Goal: Information Seeking & Learning: Learn about a topic

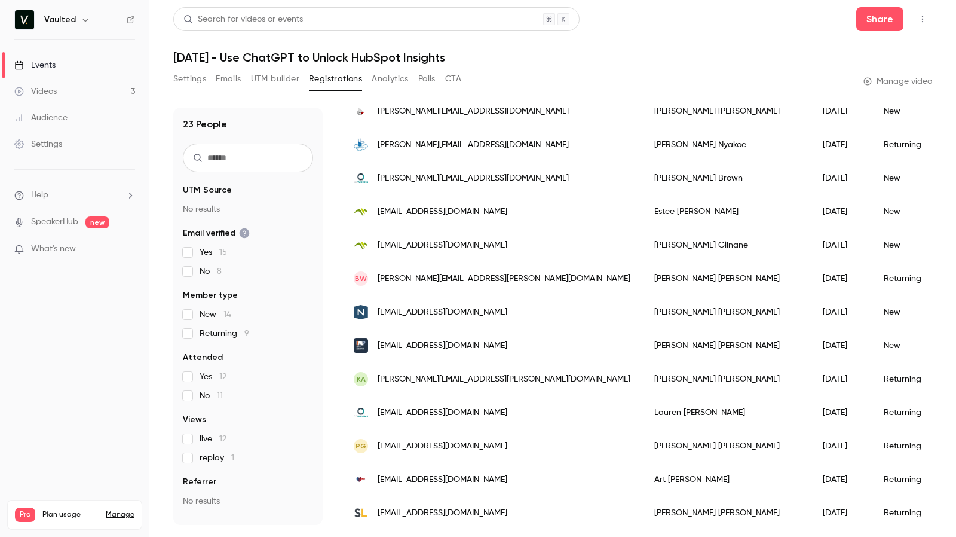
scroll to position [463, 0]
drag, startPoint x: 484, startPoint y: 311, endPoint x: 415, endPoint y: 317, distance: 69.6
click at [415, 317] on div "[EMAIL_ADDRESS][DOMAIN_NAME]" at bounding box center [492, 311] width 301 height 33
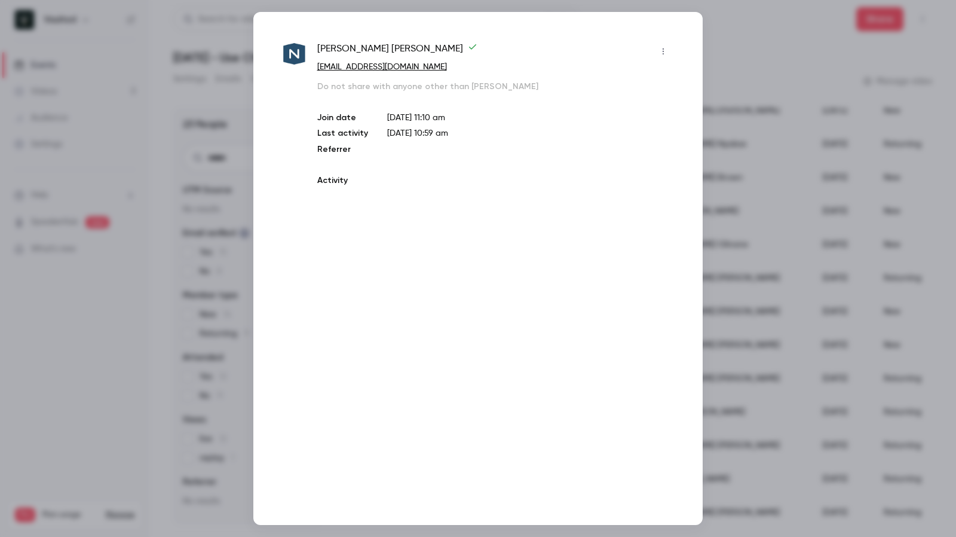
copy span "navvia.com"
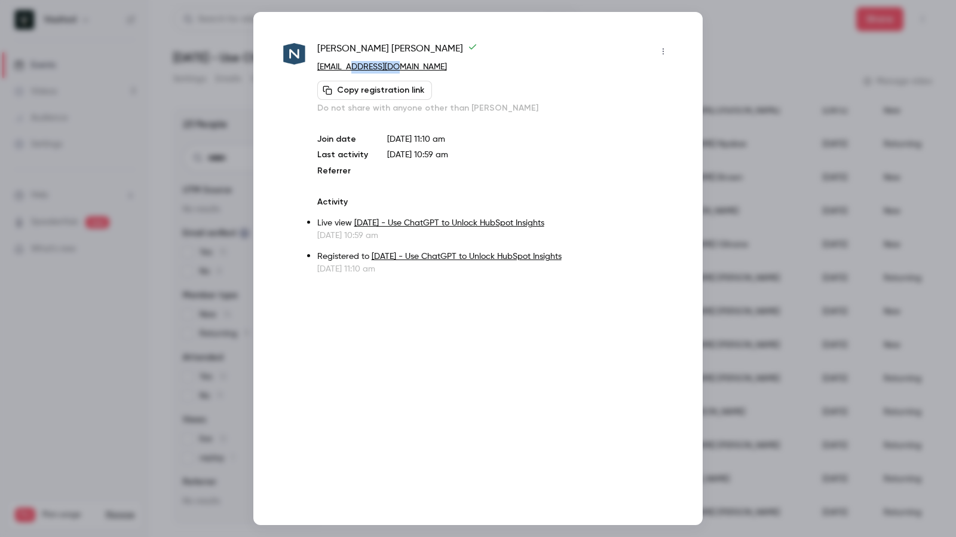
drag, startPoint x: 414, startPoint y: 68, endPoint x: 351, endPoint y: 71, distance: 63.4
click at [351, 71] on p "[EMAIL_ADDRESS][DOMAIN_NAME]" at bounding box center [495, 67] width 356 height 13
copy link "navvia.com"
drag, startPoint x: 314, startPoint y: 44, endPoint x: 406, endPoint y: 48, distance: 91.6
click at [406, 48] on div "Katherine Franco Rey kfranco@navvia.com Copy registration link Do not share wit…" at bounding box center [478, 158] width 390 height 233
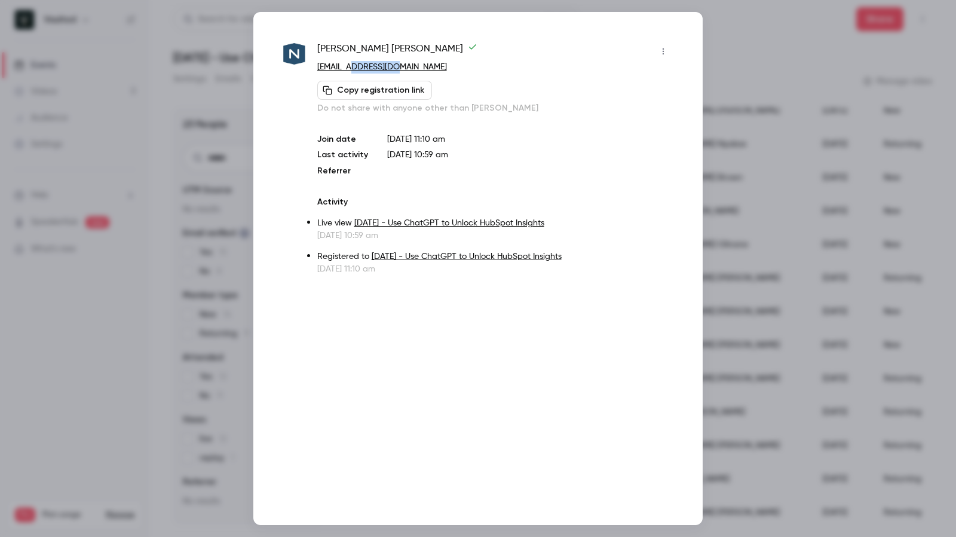
drag, startPoint x: 405, startPoint y: 70, endPoint x: 350, endPoint y: 72, distance: 55.6
click at [350, 72] on p "[EMAIL_ADDRESS][DOMAIN_NAME]" at bounding box center [495, 67] width 356 height 13
drag, startPoint x: 317, startPoint y: 50, endPoint x: 408, endPoint y: 51, distance: 91.5
click at [408, 51] on span "Katherine Franco Rey" at bounding box center [397, 51] width 160 height 19
click at [219, 132] on div at bounding box center [478, 268] width 956 height 537
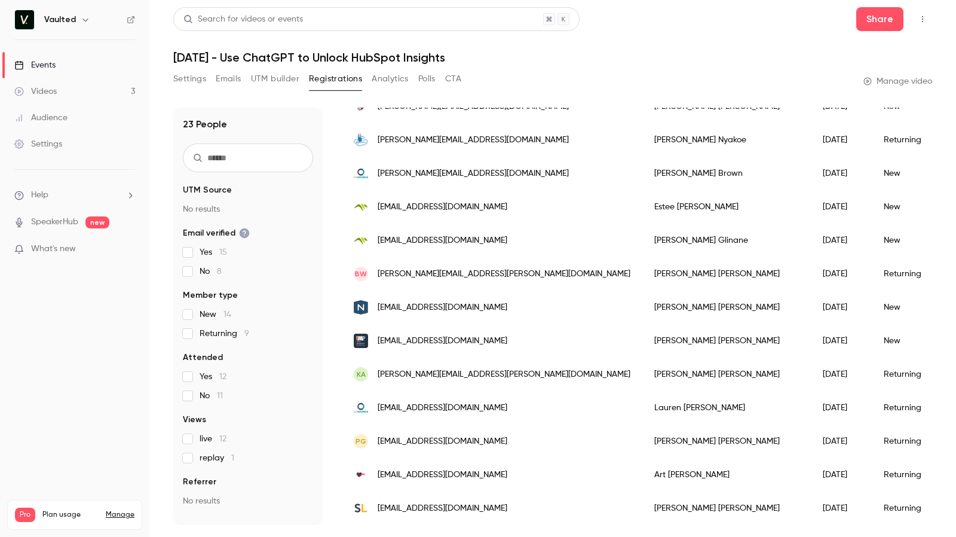
scroll to position [476, 0]
drag, startPoint x: 540, startPoint y: 336, endPoint x: 615, endPoint y: 334, distance: 74.7
click at [643, 334] on div "Carmen Mittler" at bounding box center [727, 340] width 169 height 33
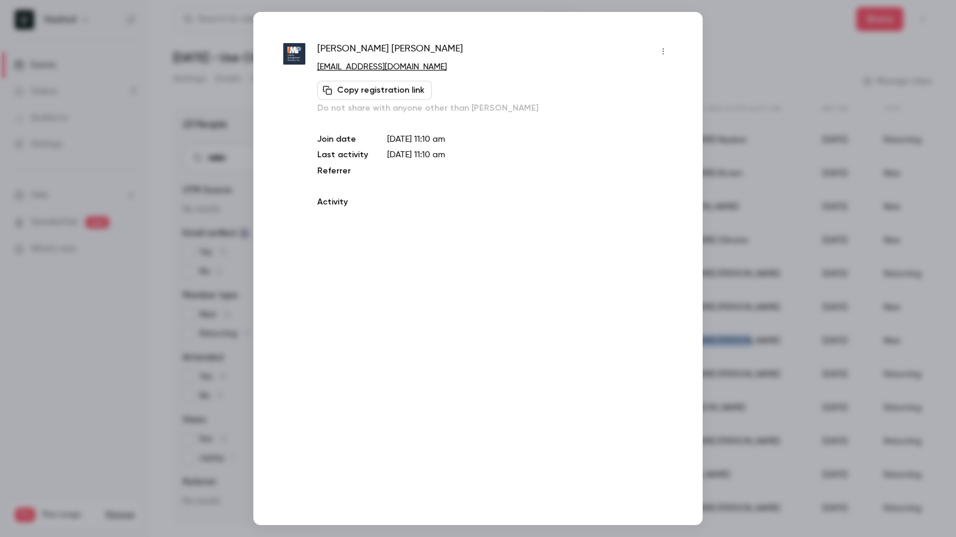
copy div "Carmen Mittler"
click at [716, 307] on div at bounding box center [478, 268] width 956 height 537
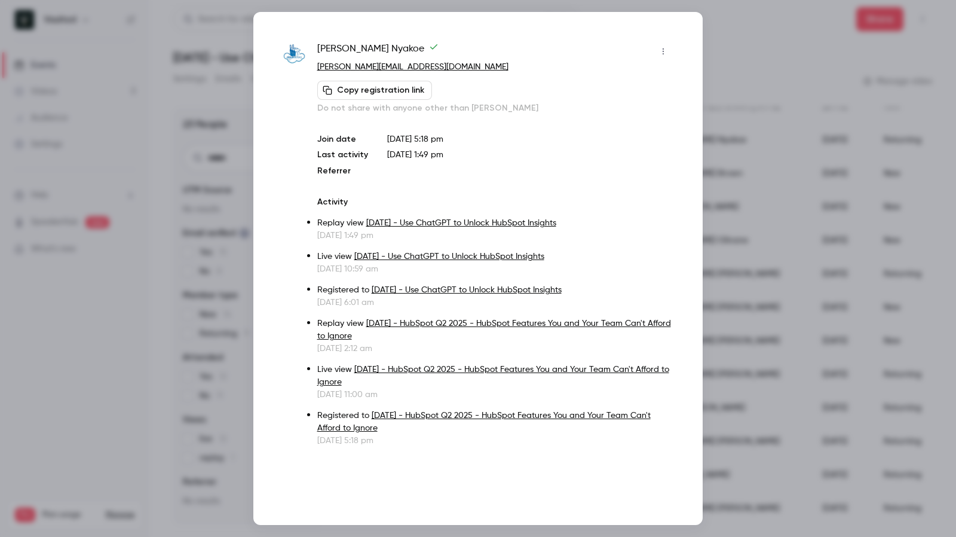
click at [672, 51] on button "button" at bounding box center [663, 51] width 19 height 19
click at [716, 54] on div at bounding box center [478, 268] width 956 height 537
click at [726, 54] on div at bounding box center [478, 268] width 956 height 537
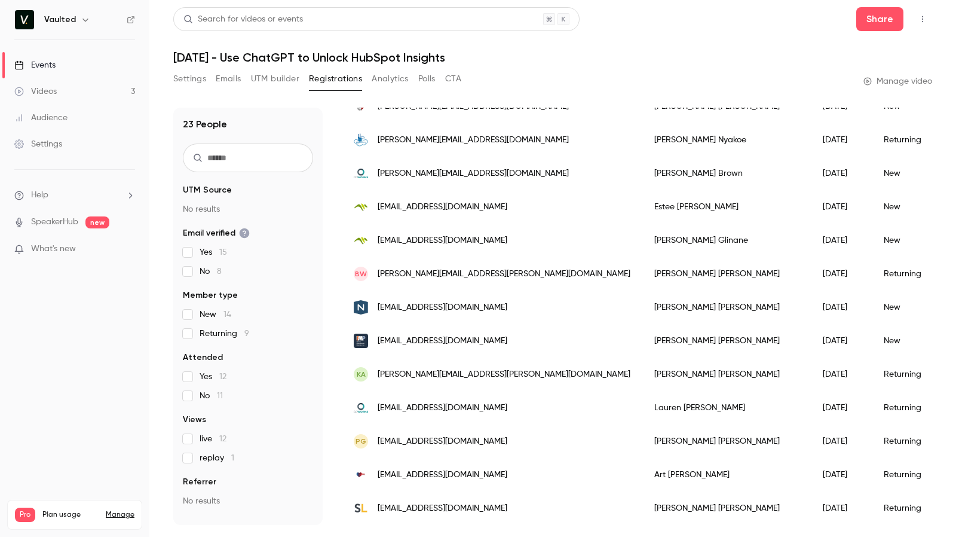
click at [643, 293] on div "Katherine Franco Rey" at bounding box center [727, 307] width 169 height 33
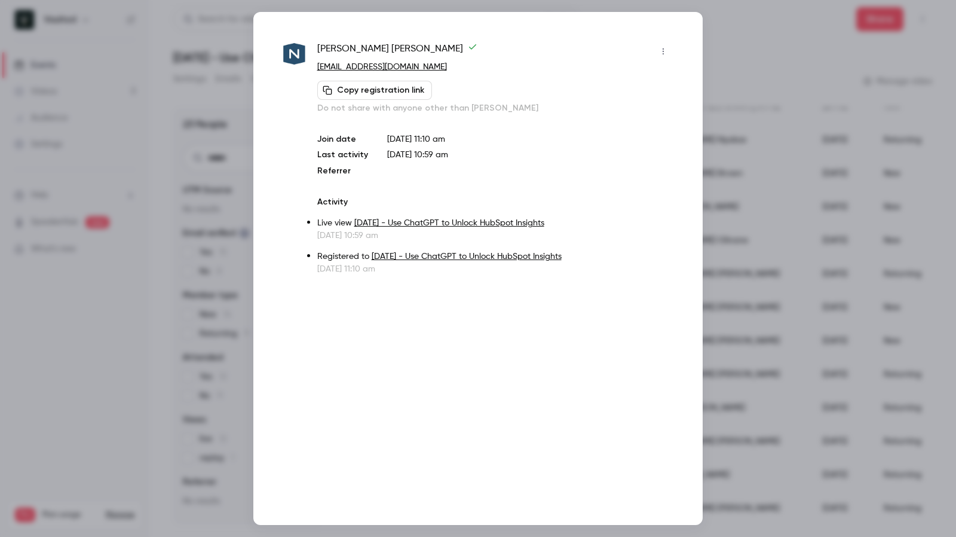
click at [720, 16] on div at bounding box center [478, 268] width 956 height 537
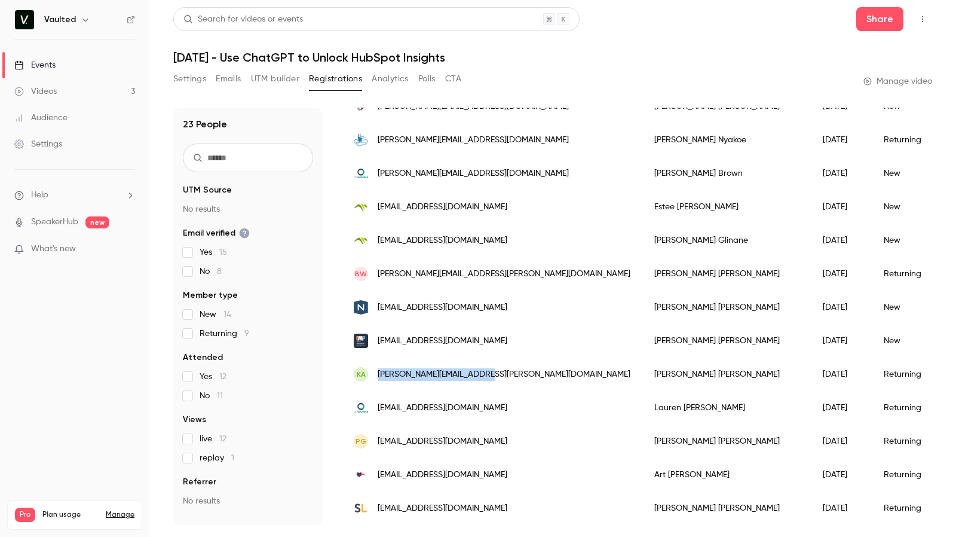
drag, startPoint x: 501, startPoint y: 367, endPoint x: 377, endPoint y: 365, distance: 123.7
click at [377, 365] on div "KA kathryn.adams@finqore.com" at bounding box center [492, 373] width 301 height 33
copy span "[PERSON_NAME][EMAIL_ADDRESS][PERSON_NAME][DOMAIN_NAME]"
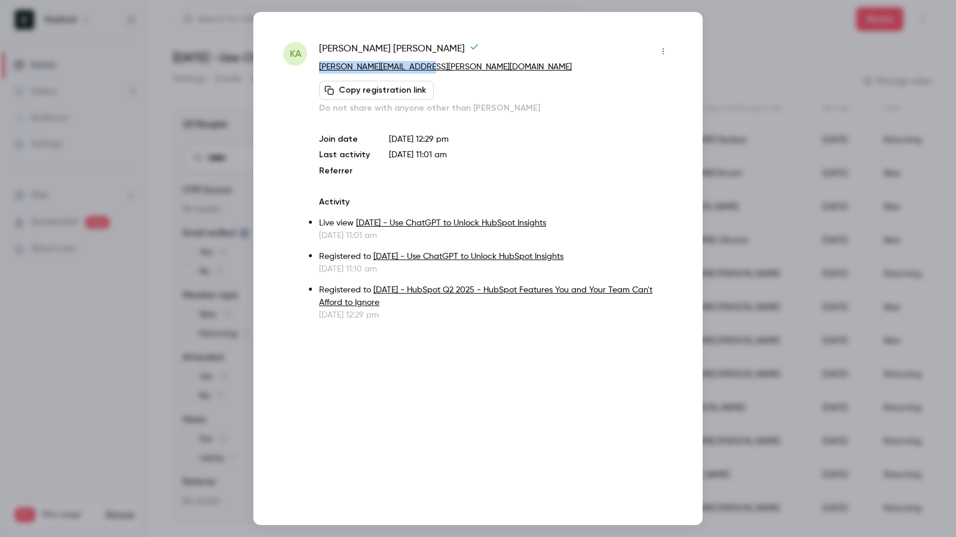
drag, startPoint x: 439, startPoint y: 62, endPoint x: 316, endPoint y: 66, distance: 123.2
click at [316, 66] on div "KA Kathryn Adams kathryn.adams@finqore.com Copy registration link Do not share …" at bounding box center [478, 181] width 390 height 279
copy link "[PERSON_NAME][EMAIL_ADDRESS][PERSON_NAME][DOMAIN_NAME]"
click at [666, 53] on icon "button" at bounding box center [664, 51] width 10 height 8
click at [719, 63] on div at bounding box center [478, 268] width 956 height 537
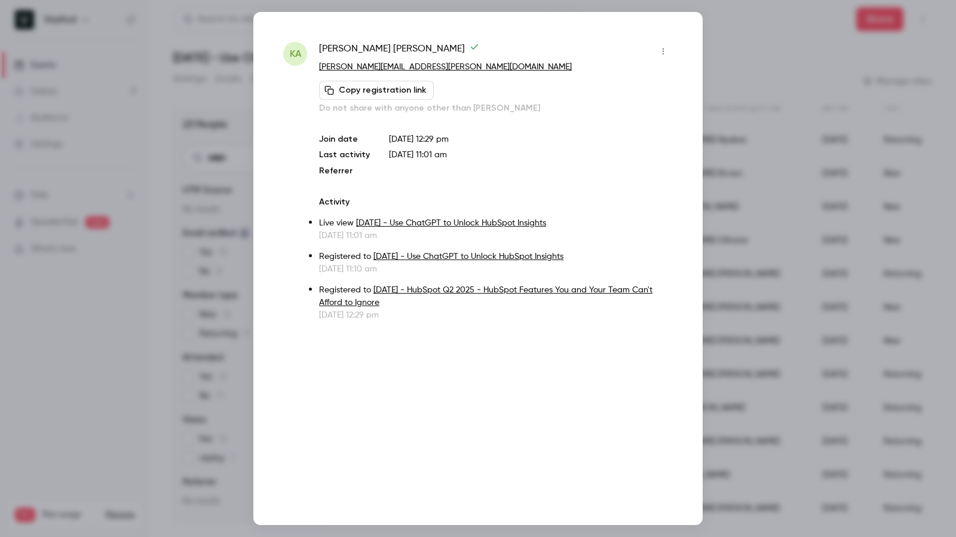
click at [716, 70] on div at bounding box center [478, 268] width 956 height 537
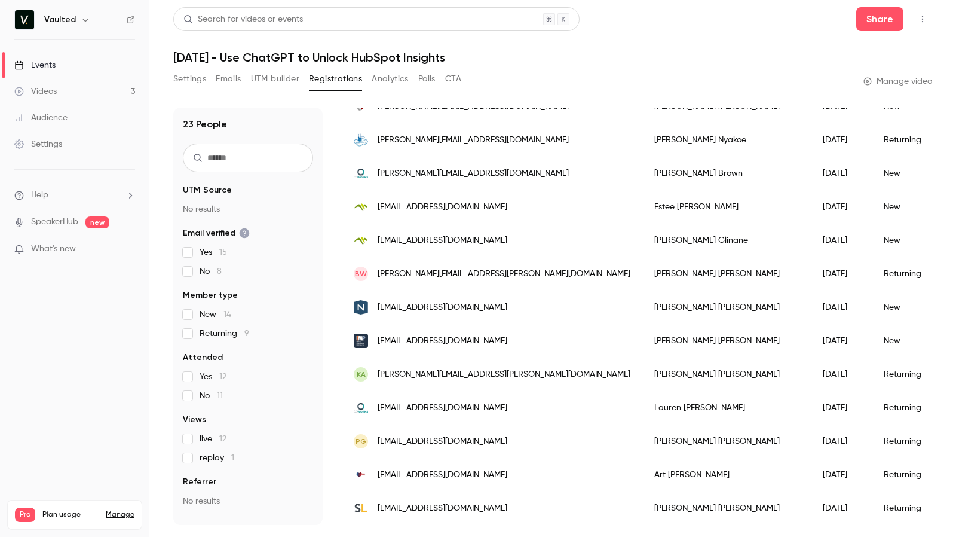
click at [463, 372] on div "KA kathryn.adams@finqore.com" at bounding box center [492, 373] width 301 height 33
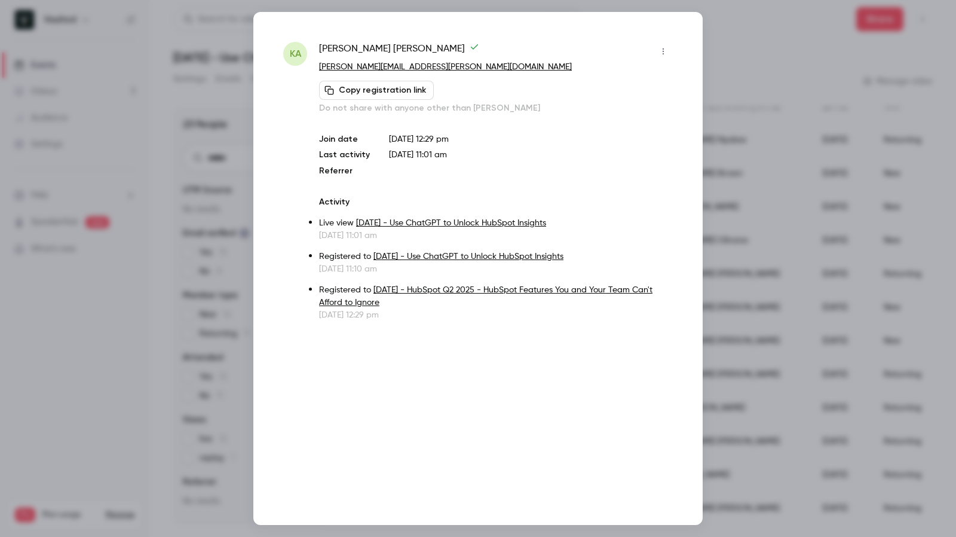
click at [739, 113] on div at bounding box center [478, 268] width 956 height 537
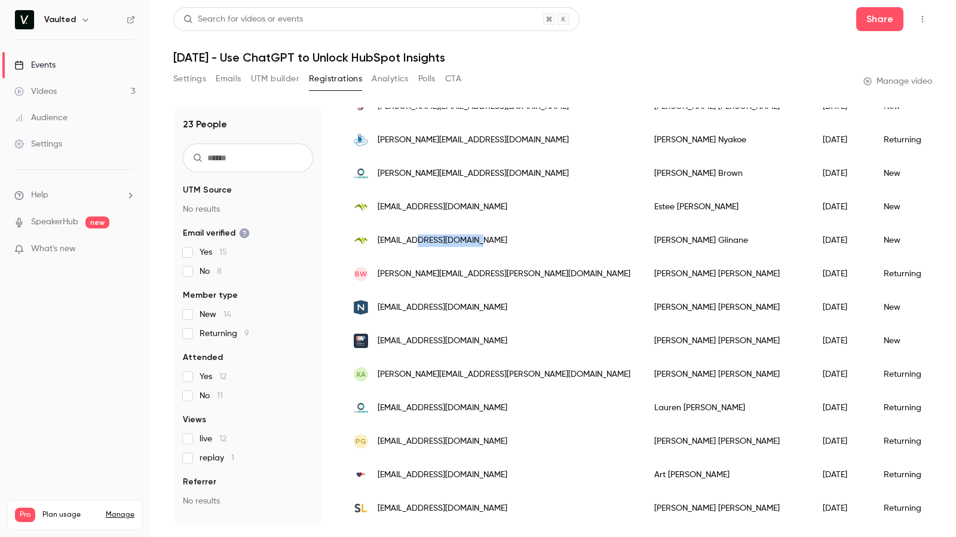
drag, startPoint x: 492, startPoint y: 234, endPoint x: 417, endPoint y: 234, distance: 75.3
click at [417, 234] on div "[EMAIL_ADDRESS][DOMAIN_NAME]" at bounding box center [492, 240] width 301 height 33
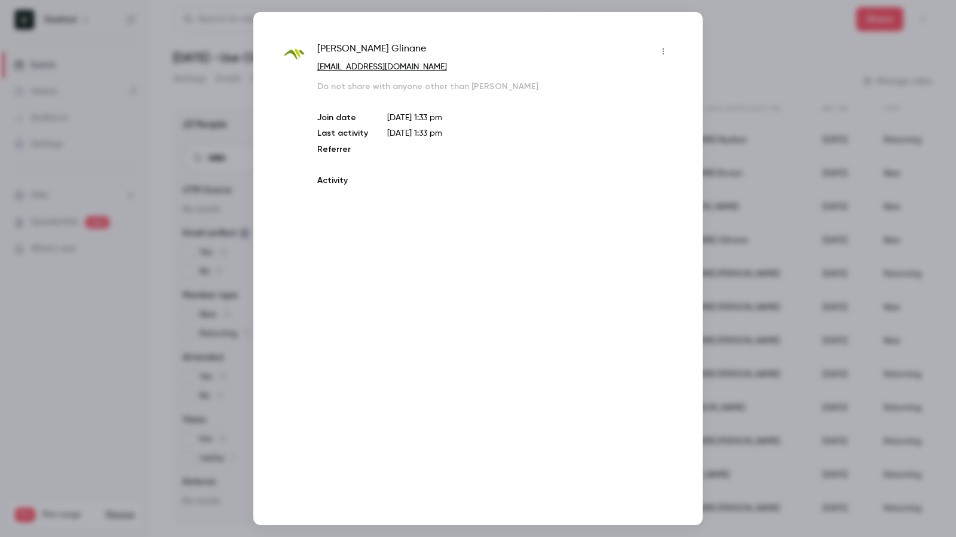
copy span "metasource.com"
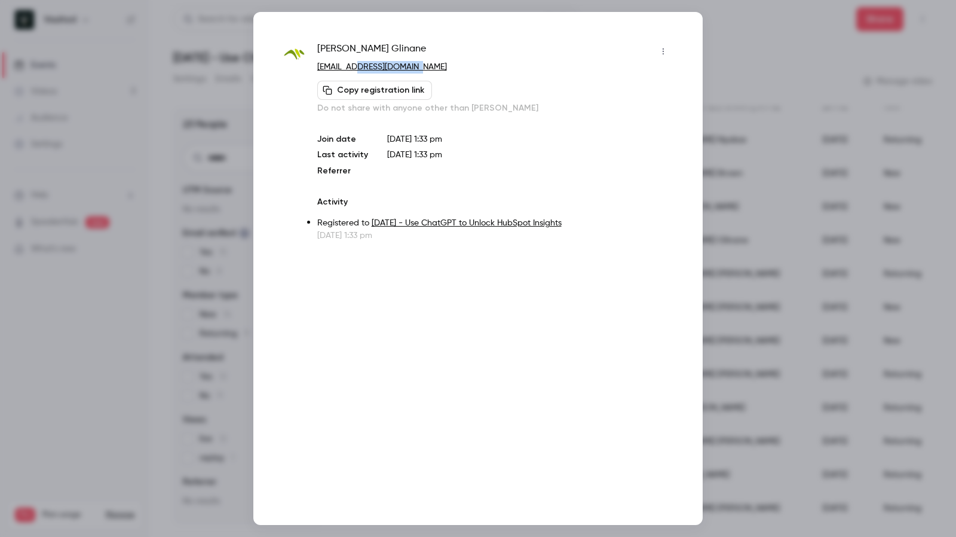
drag, startPoint x: 423, startPoint y: 68, endPoint x: 356, endPoint y: 71, distance: 67.0
click at [356, 71] on p "[EMAIL_ADDRESS][DOMAIN_NAME]" at bounding box center [495, 67] width 356 height 13
copy link "metasource.com"
click at [713, 42] on div at bounding box center [478, 268] width 956 height 537
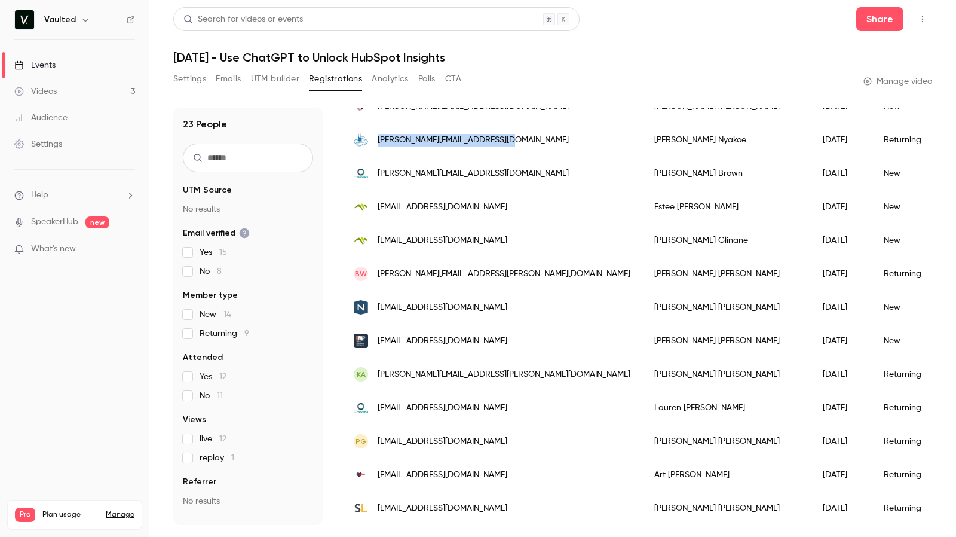
drag, startPoint x: 375, startPoint y: 130, endPoint x: 512, endPoint y: 132, distance: 136.9
click at [512, 132] on div "[PERSON_NAME][EMAIL_ADDRESS][DOMAIN_NAME]" at bounding box center [492, 139] width 301 height 33
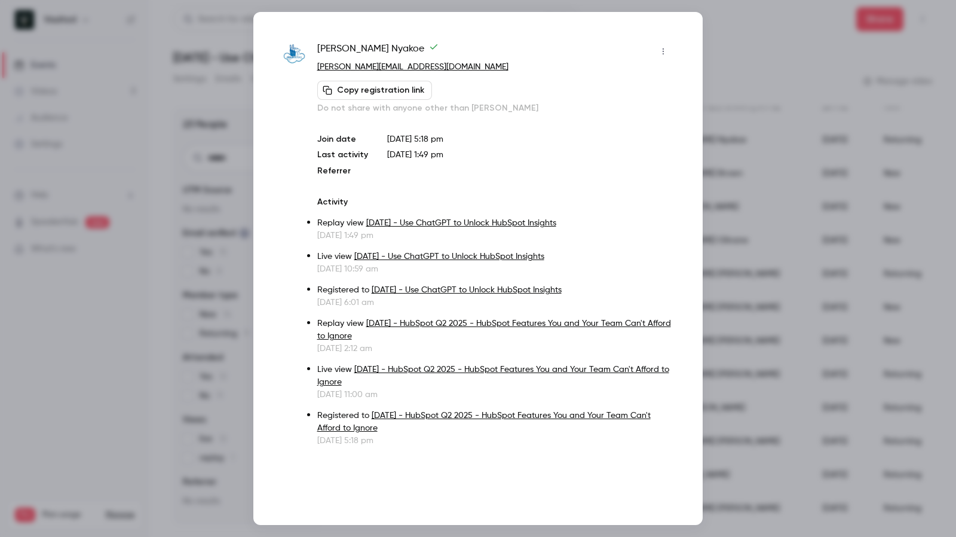
copy span "[PERSON_NAME][EMAIL_ADDRESS][DOMAIN_NAME]"
click at [757, 65] on div at bounding box center [478, 268] width 956 height 537
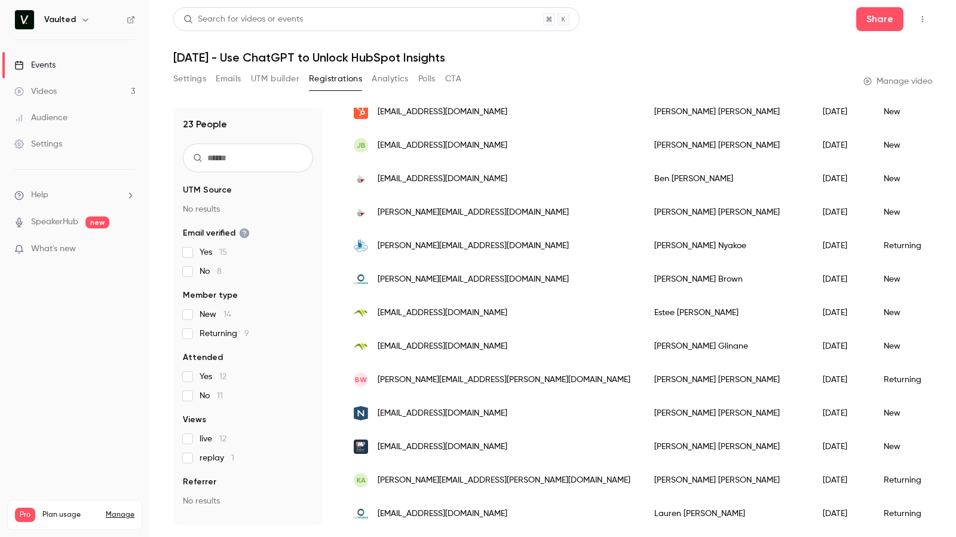
scroll to position [360, 0]
drag, startPoint x: 519, startPoint y: 250, endPoint x: 363, endPoint y: 244, distance: 156.2
click at [363, 244] on div "[PERSON_NAME][EMAIL_ADDRESS][DOMAIN_NAME]" at bounding box center [492, 246] width 301 height 33
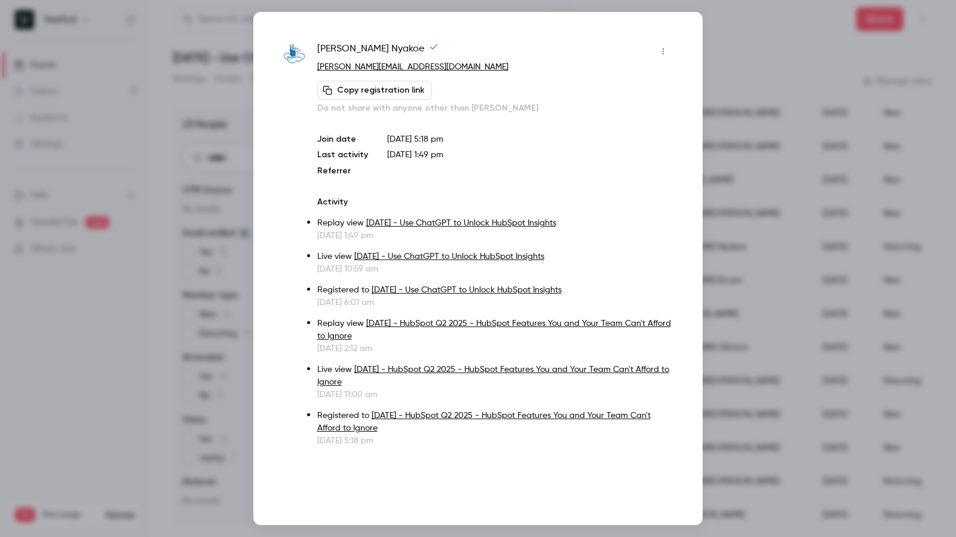
click at [723, 42] on div at bounding box center [478, 268] width 956 height 537
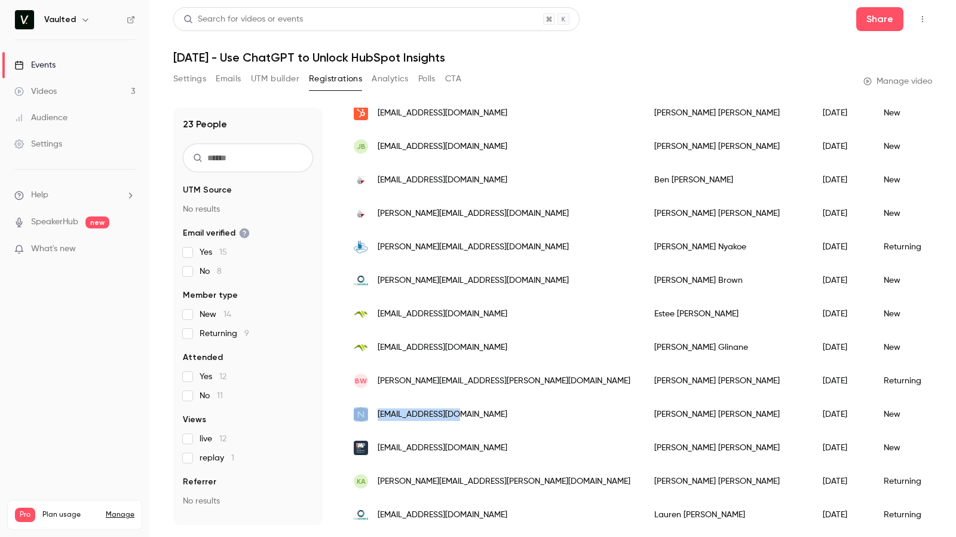
drag, startPoint x: 472, startPoint y: 414, endPoint x: 357, endPoint y: 408, distance: 115.6
click at [357, 408] on div "[EMAIL_ADDRESS][DOMAIN_NAME]" at bounding box center [492, 414] width 301 height 33
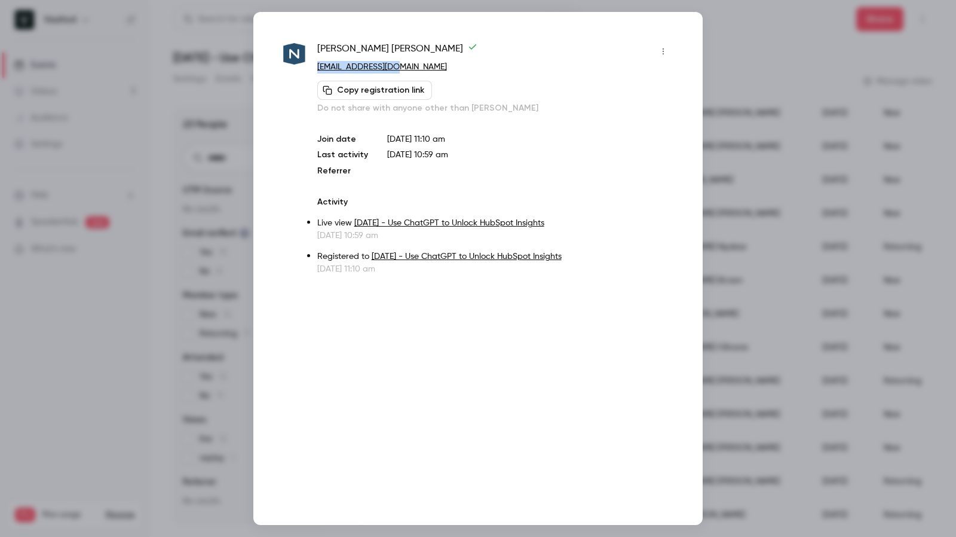
drag, startPoint x: 405, startPoint y: 64, endPoint x: 315, endPoint y: 71, distance: 89.9
click at [315, 71] on div "Katherine Franco Rey kfranco@navvia.com Copy registration link Do not share wit…" at bounding box center [478, 158] width 390 height 233
copy link "[EMAIL_ADDRESS][DOMAIN_NAME]"
click at [754, 57] on div at bounding box center [478, 268] width 956 height 537
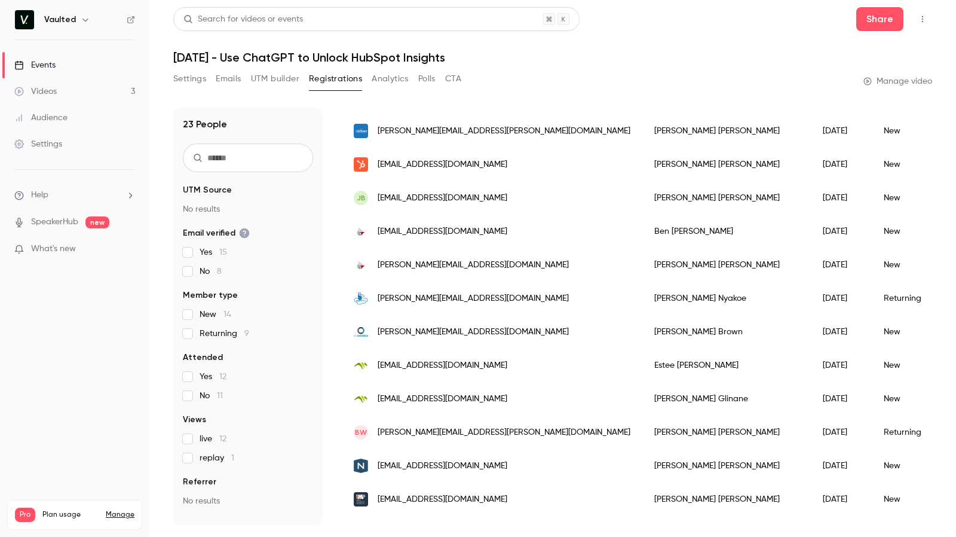
scroll to position [253, 0]
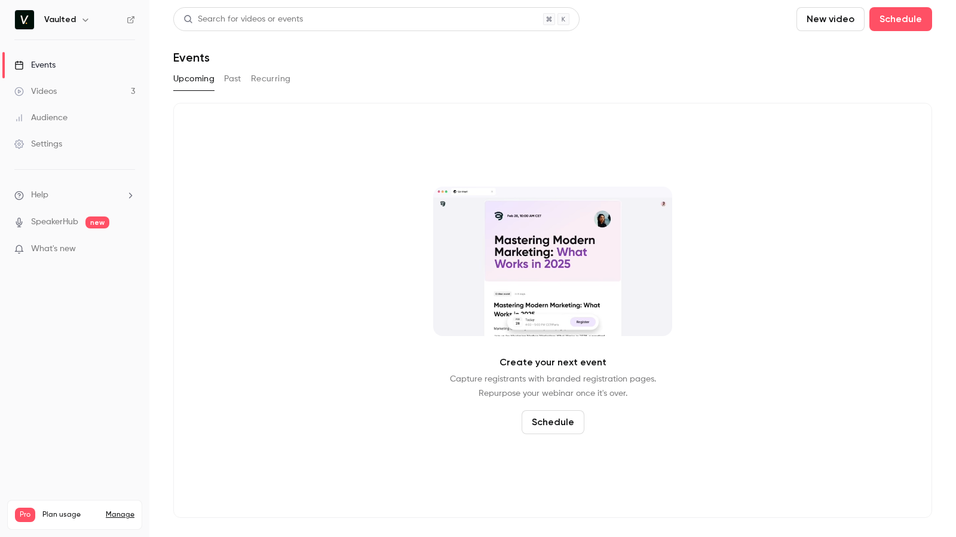
click at [56, 92] on div "Videos" at bounding box center [35, 91] width 42 height 12
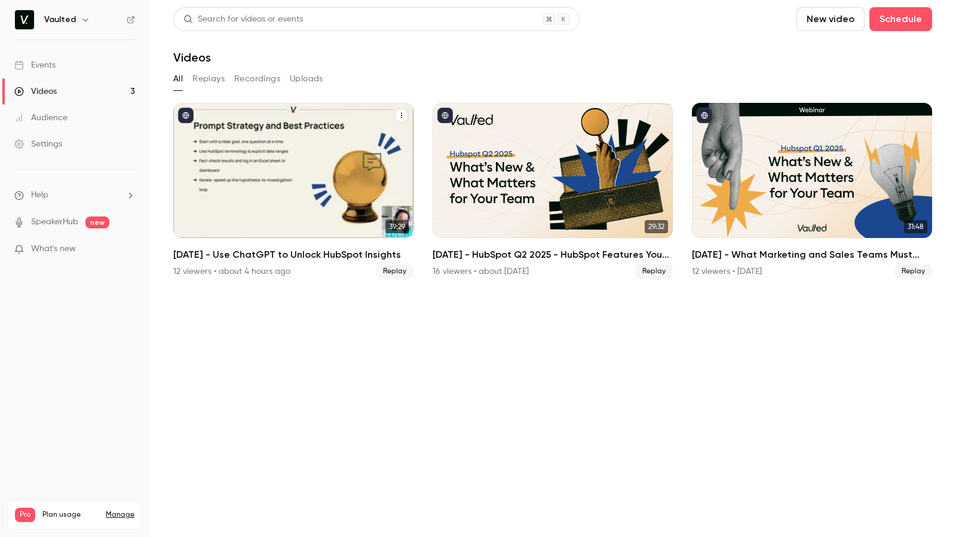
click at [395, 259] on h2 "[DATE] - Use ChatGPT to Unlock HubSpot Insights" at bounding box center [293, 254] width 240 height 14
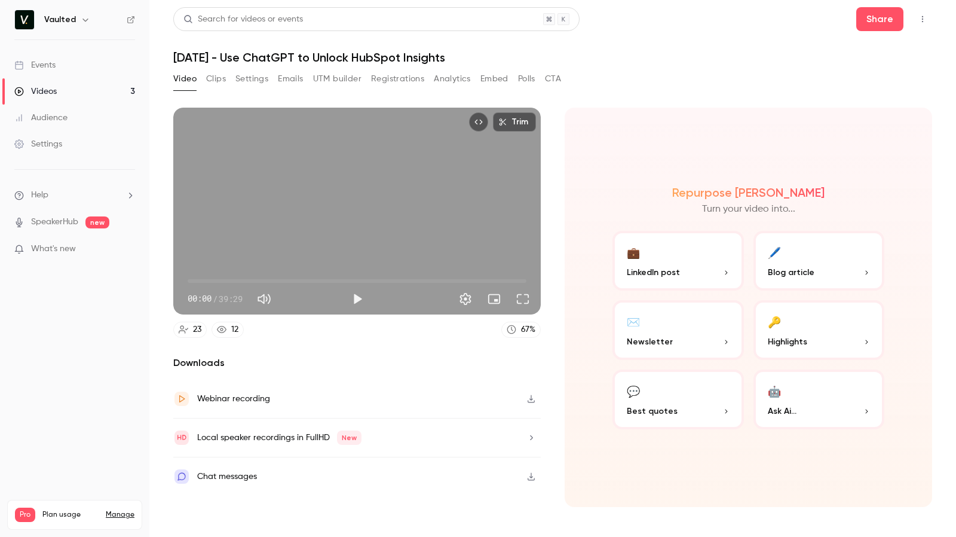
click at [930, 20] on button "Top Bar Actions" at bounding box center [922, 19] width 19 height 19
click at [683, 81] on div at bounding box center [478, 268] width 956 height 537
click at [531, 437] on icon "button" at bounding box center [532, 437] width 10 height 8
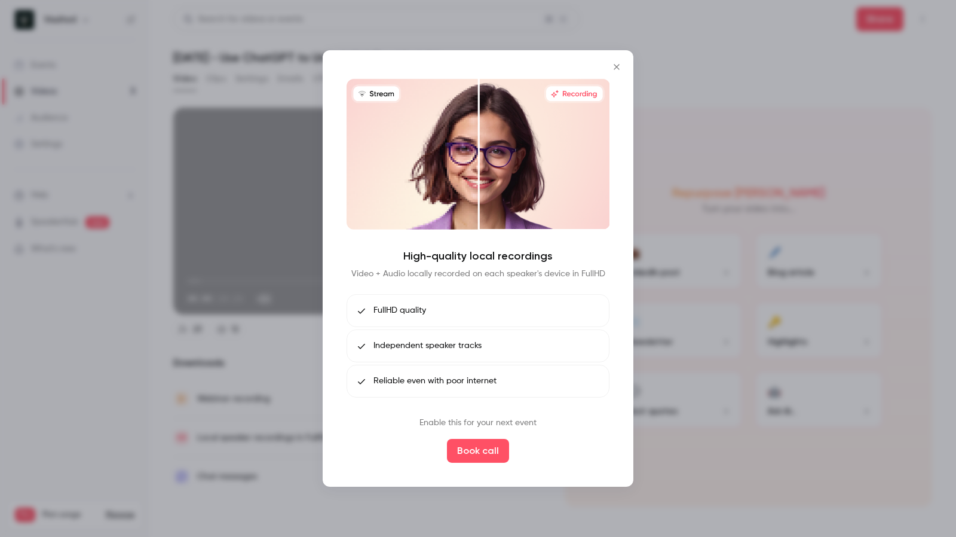
click at [617, 71] on icon "Close" at bounding box center [617, 67] width 14 height 10
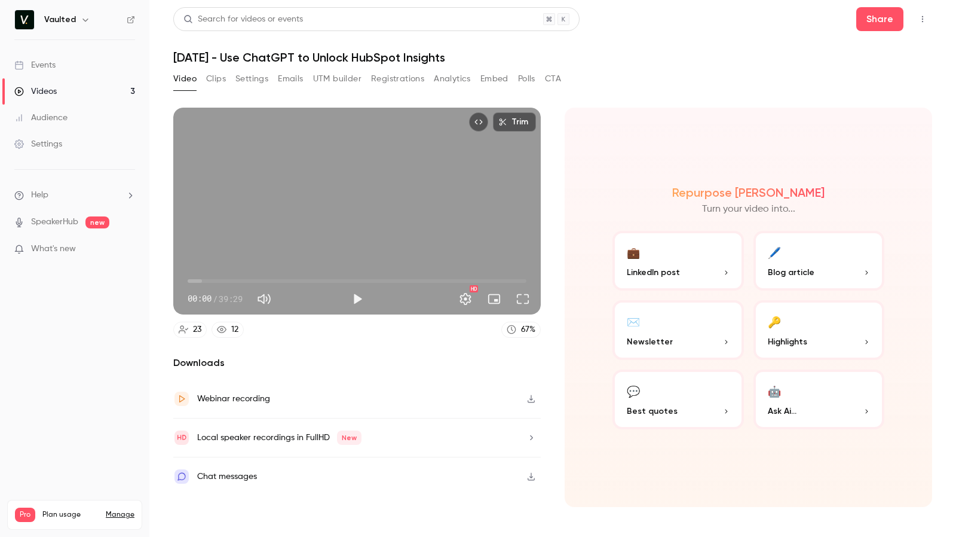
click at [121, 522] on div "Videos 3 / 90" at bounding box center [75, 531] width 120 height 18
click at [132, 510] on link "Manage" at bounding box center [120, 515] width 29 height 10
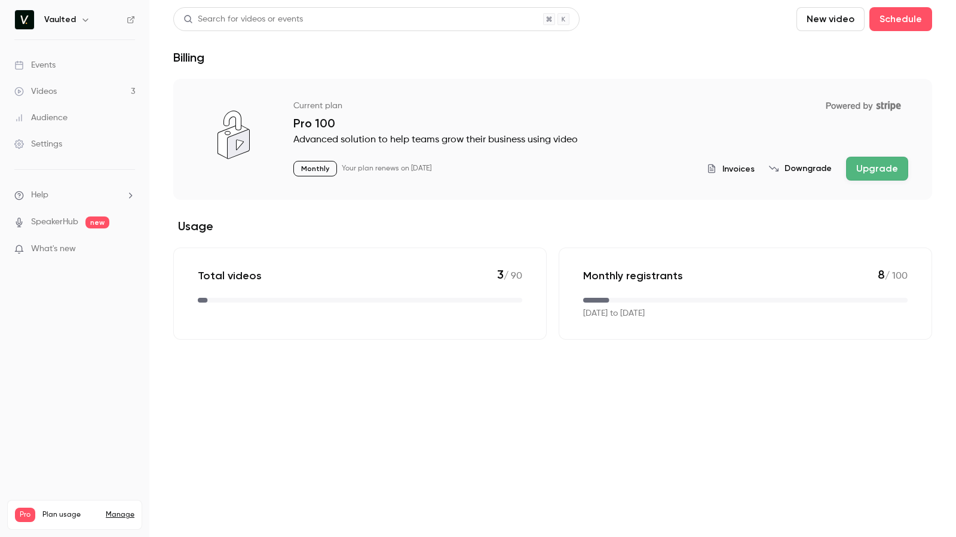
click at [872, 165] on button "Upgrade" at bounding box center [877, 169] width 62 height 24
click at [50, 84] on link "Videos 3" at bounding box center [74, 91] width 149 height 26
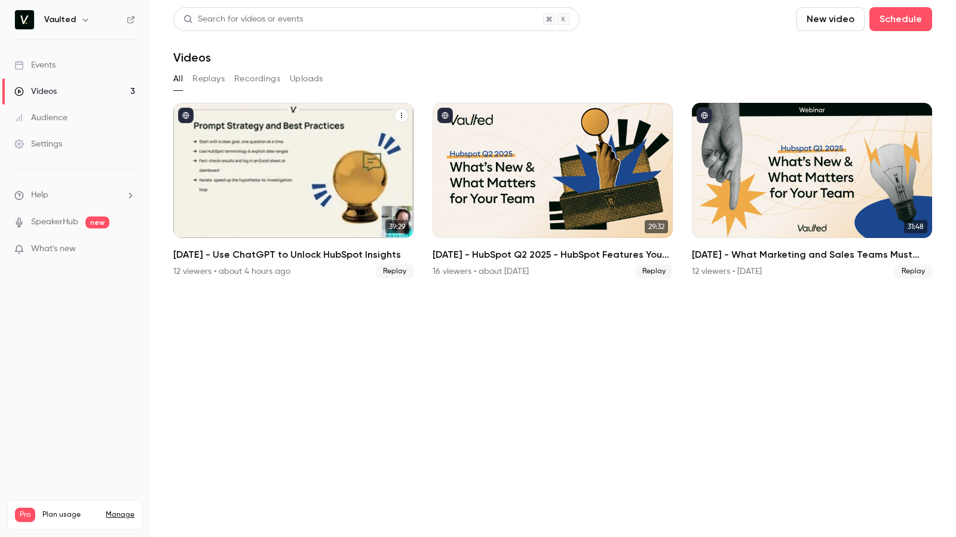
click at [381, 255] on h2 "[DATE] - Use ChatGPT to Unlock HubSpot Insights" at bounding box center [293, 254] width 240 height 14
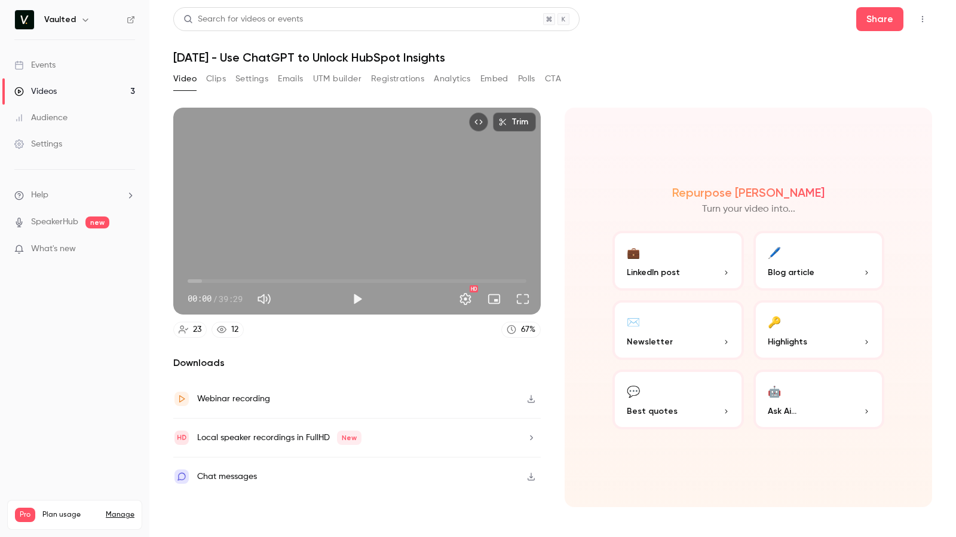
click at [461, 82] on button "Analytics" at bounding box center [452, 78] width 37 height 19
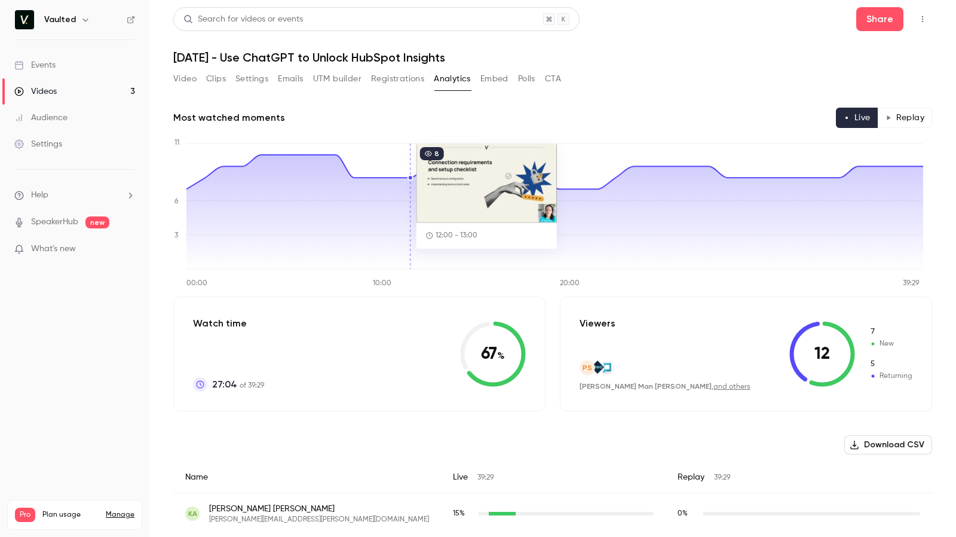
click at [191, 80] on button "Video" at bounding box center [184, 78] width 23 height 19
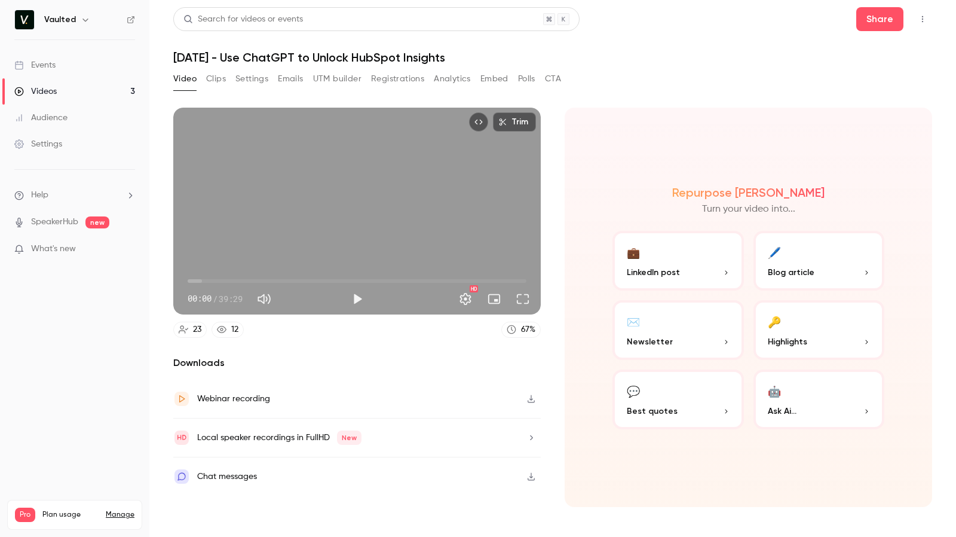
click at [528, 397] on icon "button" at bounding box center [532, 399] width 10 height 8
click at [646, 159] on div "Repurpose Ai Turn your video into... 💼 LinkedIn post 🖊️ Blog article ✉️ Newslet…" at bounding box center [749, 307] width 368 height 399
click at [867, 273] on icon "button" at bounding box center [866, 272] width 7 height 7
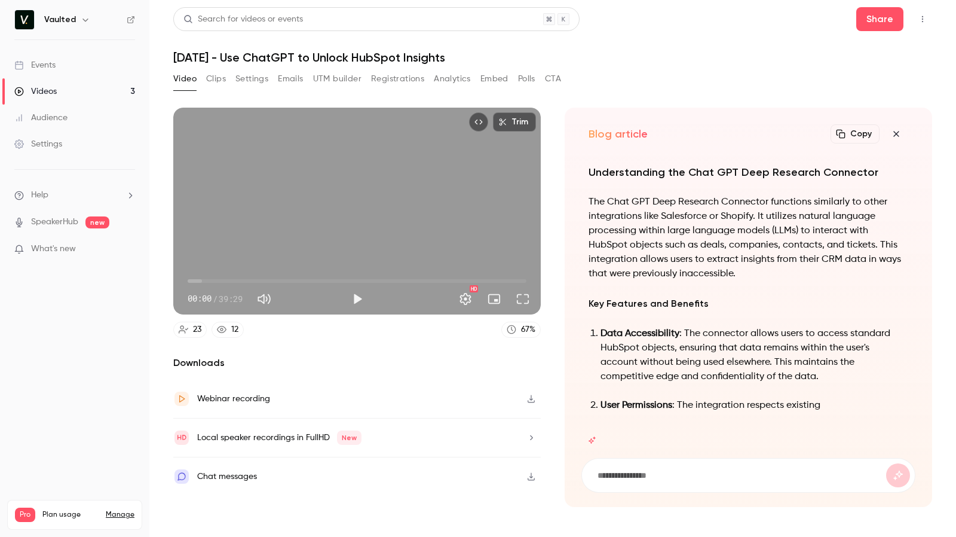
click at [894, 134] on icon "button" at bounding box center [896, 134] width 14 height 10
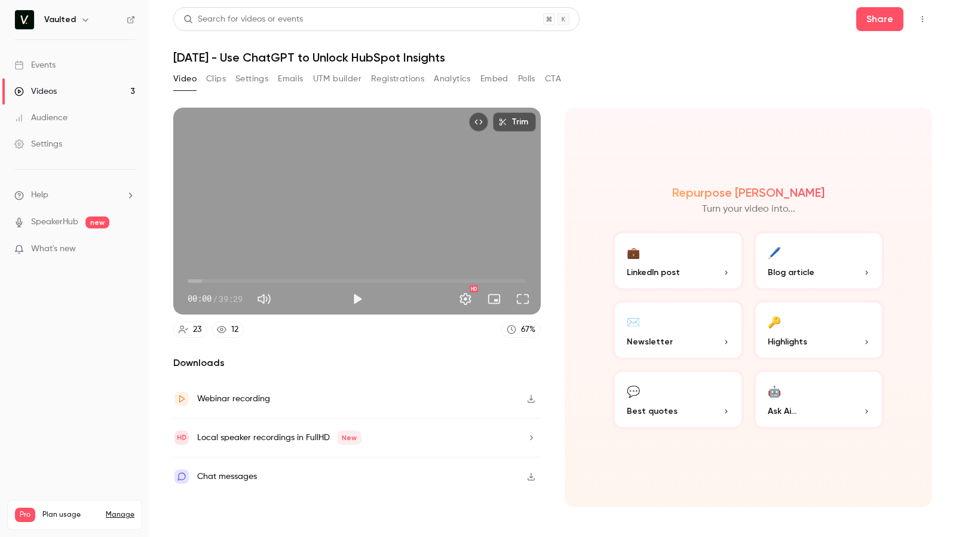
click at [338, 477] on div "Chat messages" at bounding box center [357, 476] width 368 height 38
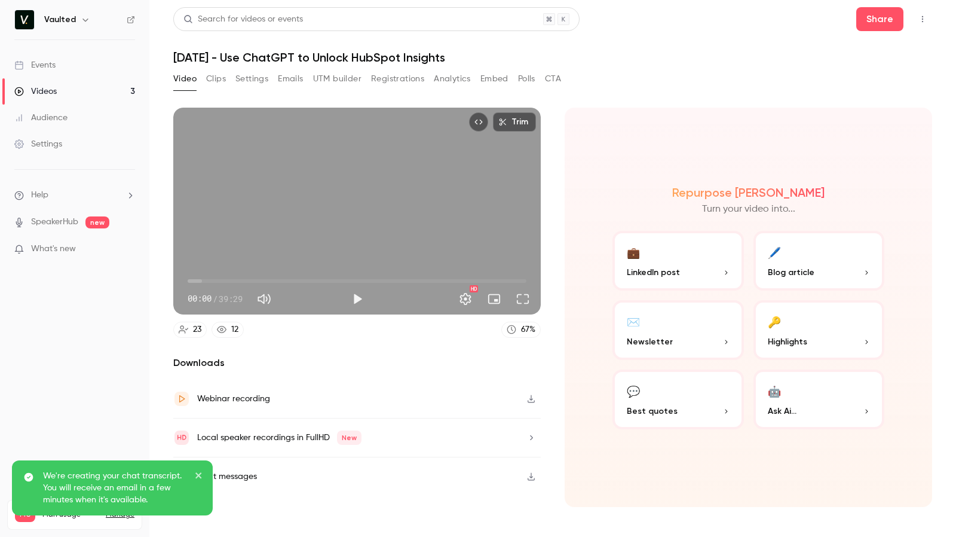
click at [460, 81] on button "Analytics" at bounding box center [452, 78] width 37 height 19
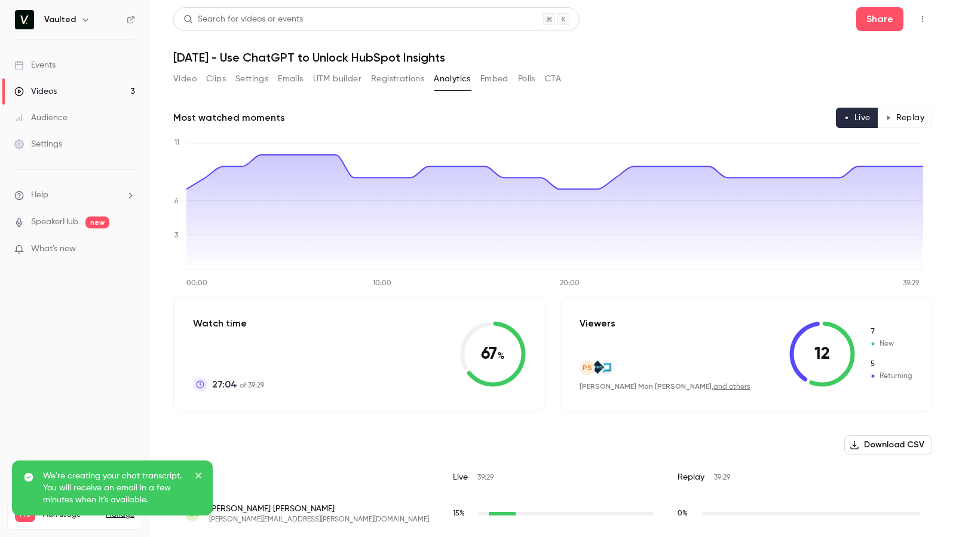
click at [536, 80] on button "Polls" at bounding box center [526, 78] width 17 height 19
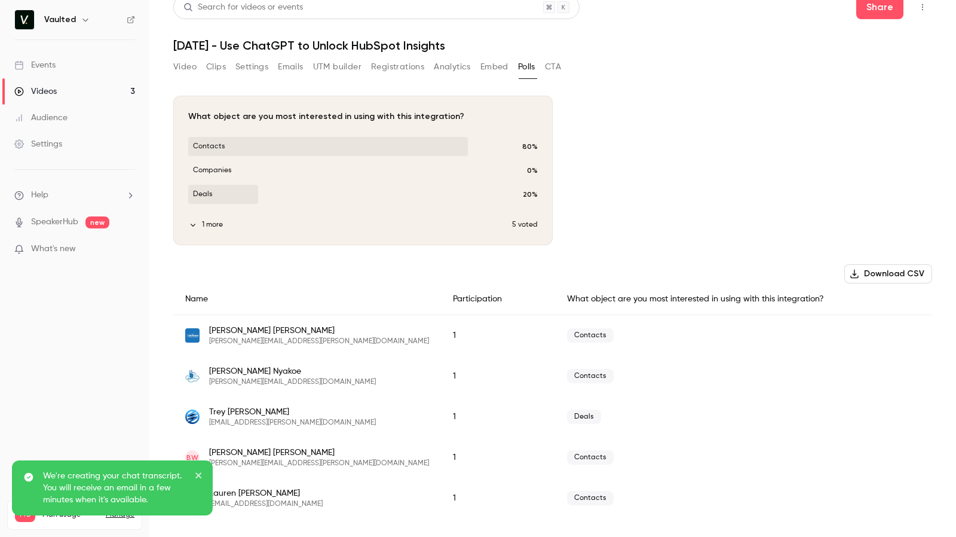
scroll to position [12, 0]
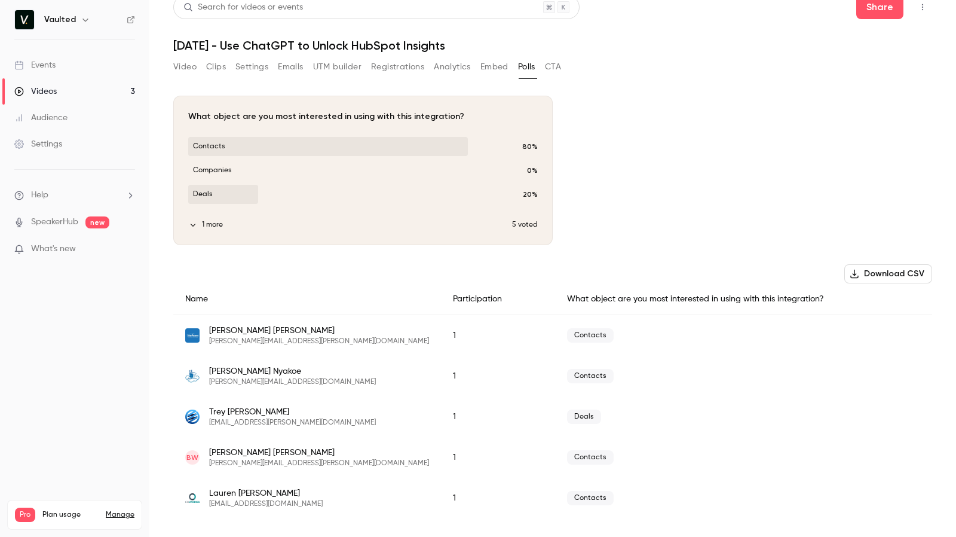
click at [68, 14] on h6 "Vaulted" at bounding box center [60, 20] width 32 height 12
click at [85, 17] on icon "button" at bounding box center [86, 20] width 10 height 10
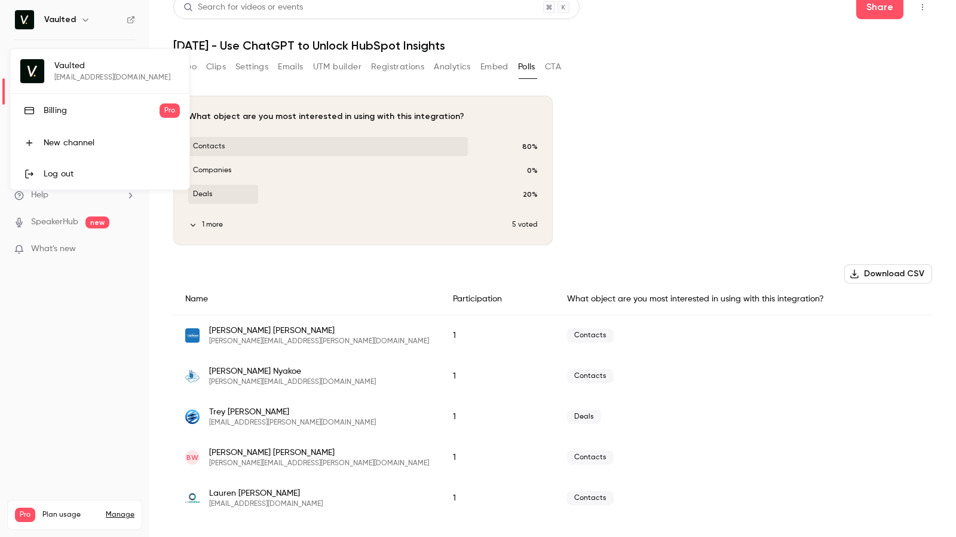
click at [84, 23] on div at bounding box center [478, 268] width 956 height 537
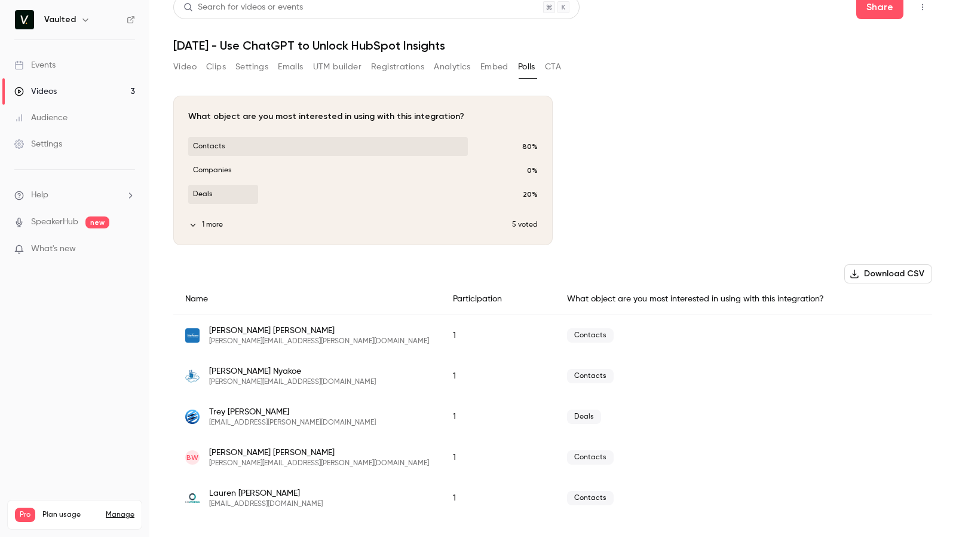
scroll to position [0, 0]
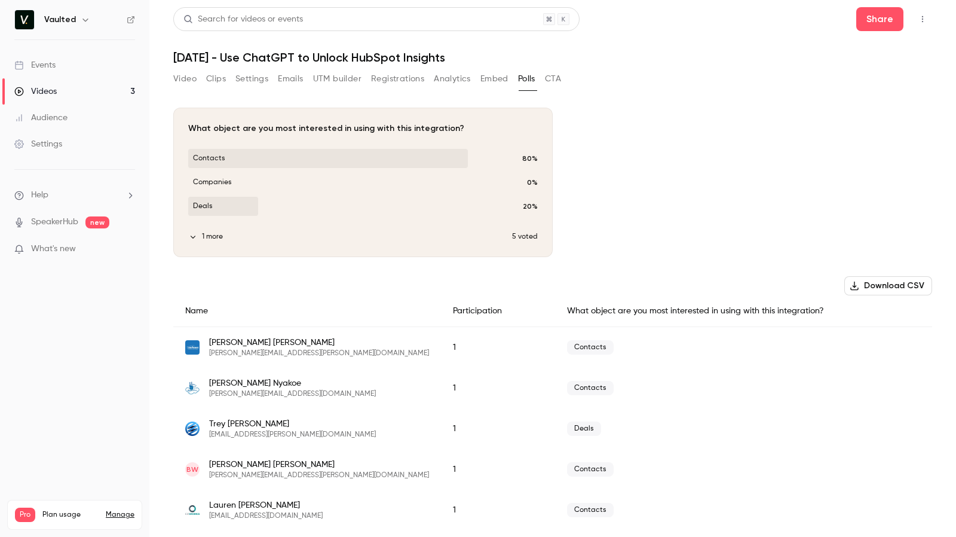
click at [220, 78] on button "Clips" at bounding box center [216, 78] width 20 height 19
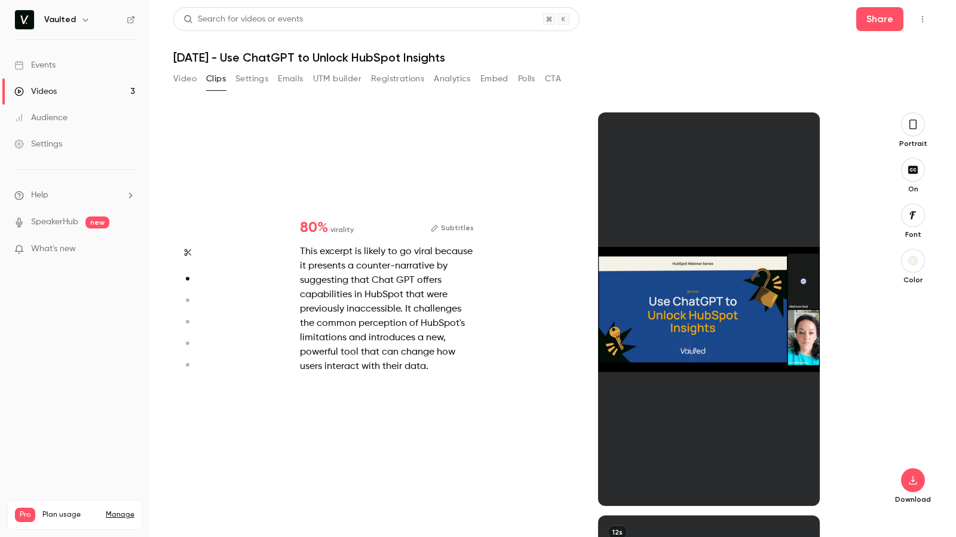
scroll to position [403, 0]
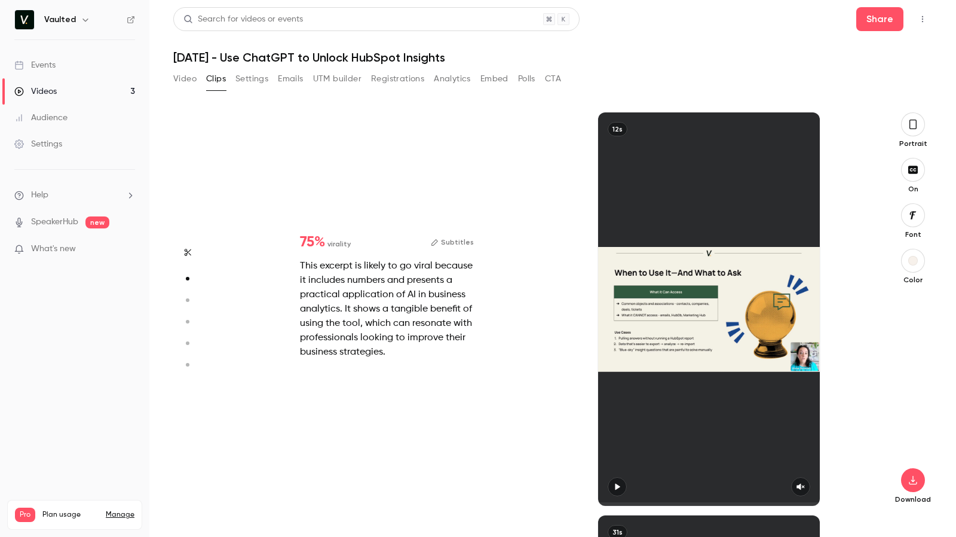
type input "*"
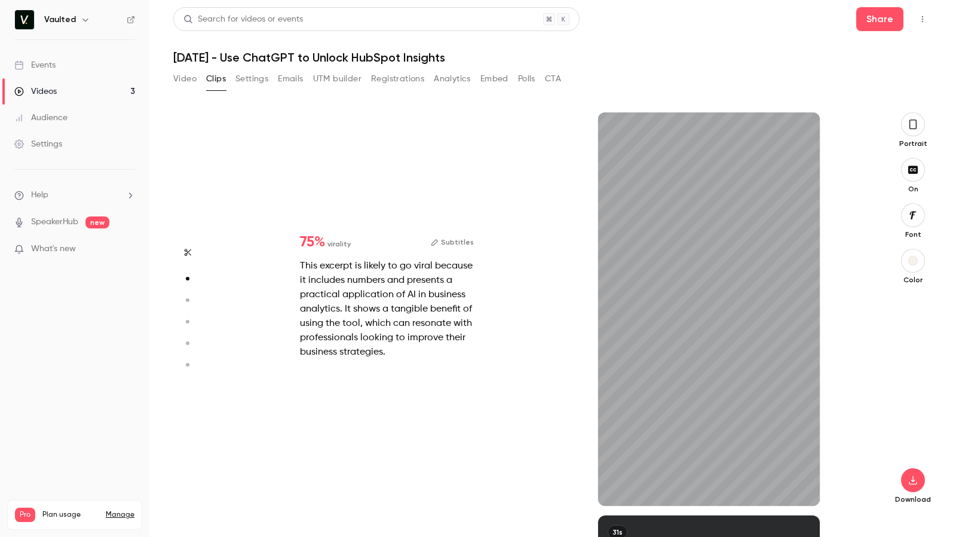
scroll to position [806, 0]
type input "*"
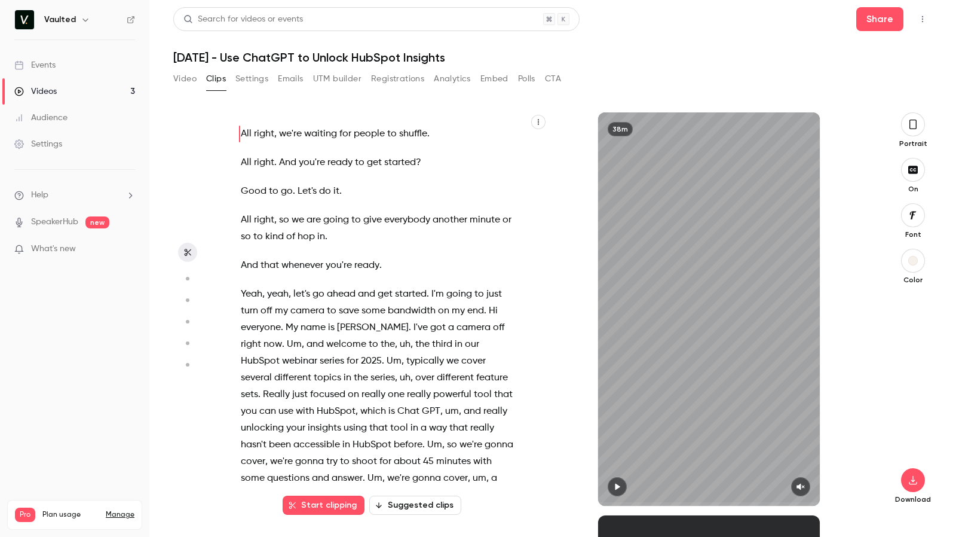
scroll to position [0, 0]
click at [260, 80] on button "Settings" at bounding box center [252, 78] width 33 height 19
